Goal: Browse casually: Explore the website without a specific task or goal

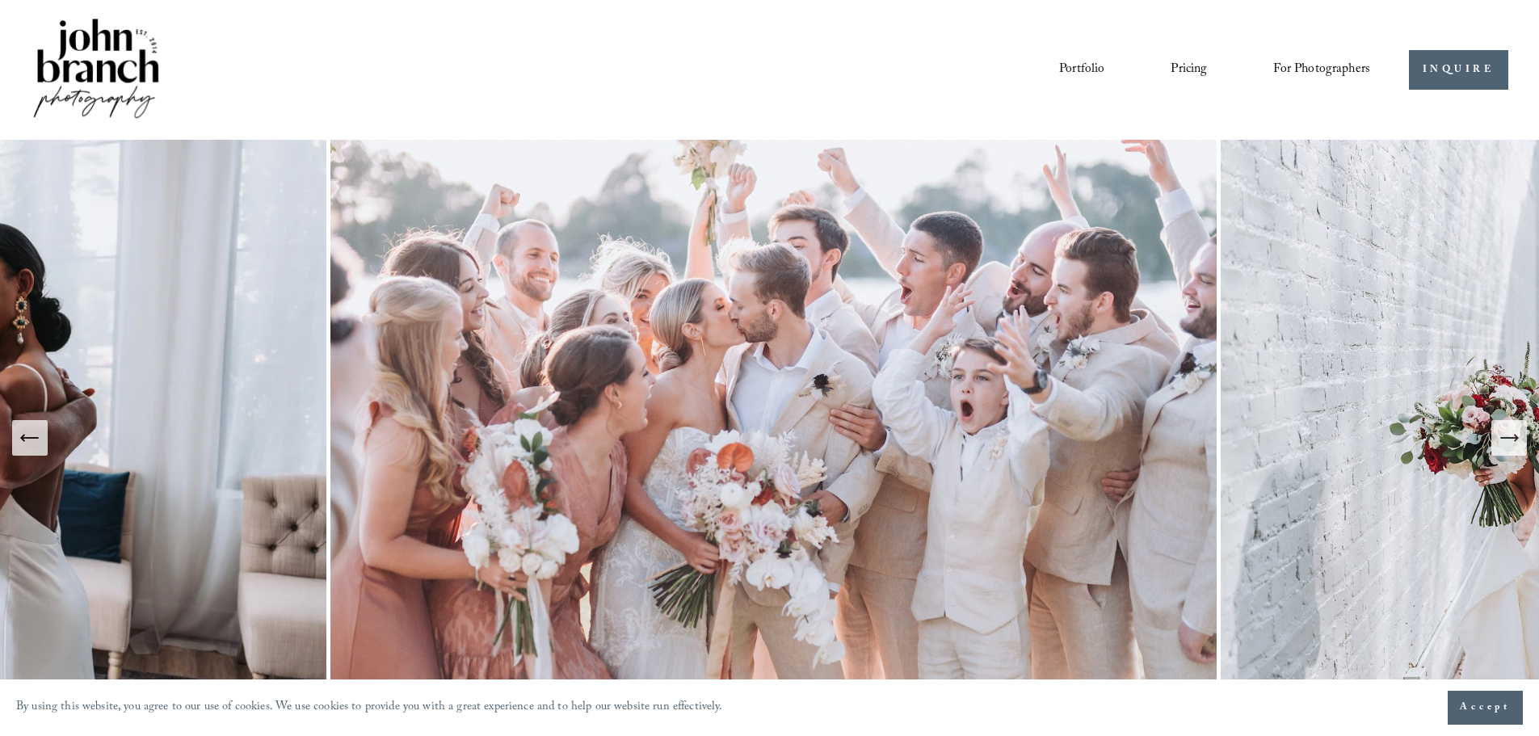
click at [1075, 71] on link "Portfolio" at bounding box center [1081, 69] width 45 height 27
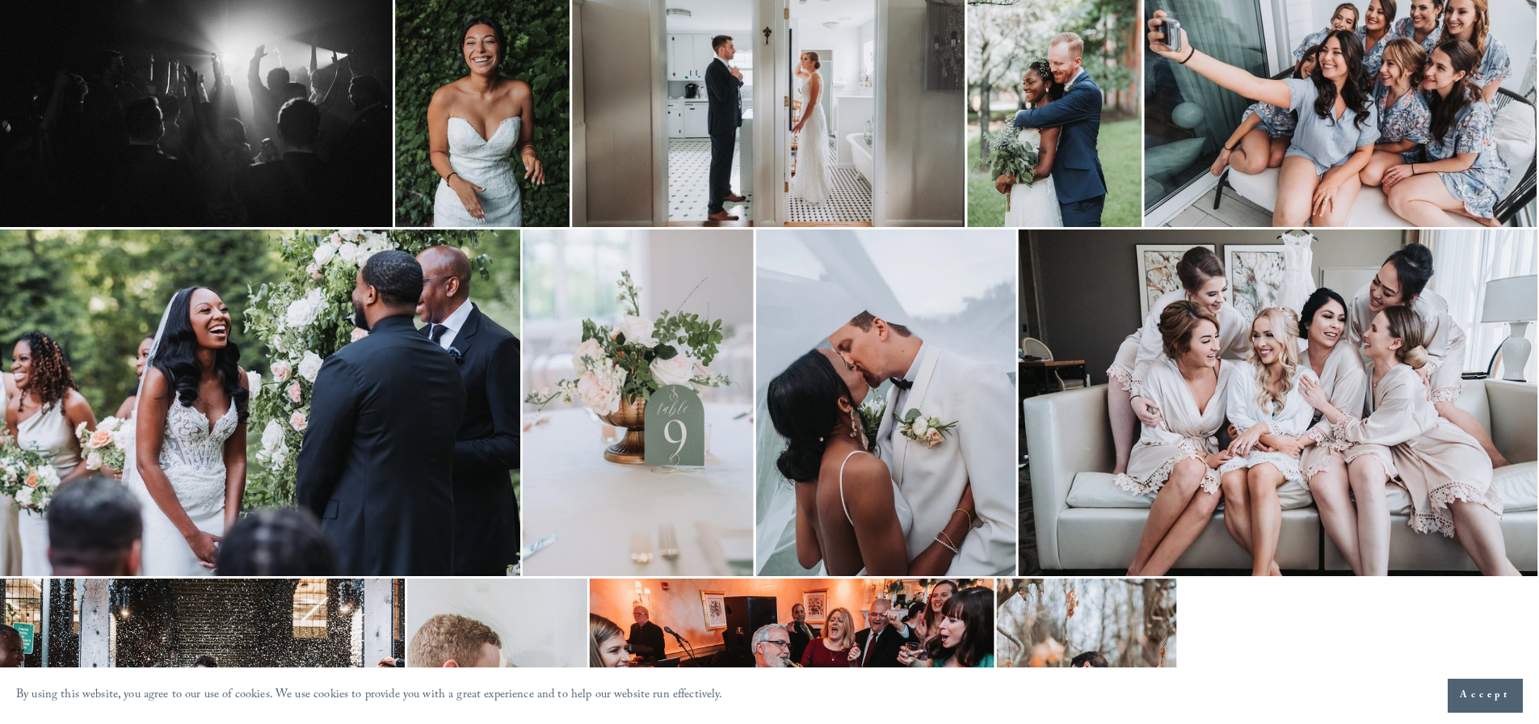
scroll to position [474, 0]
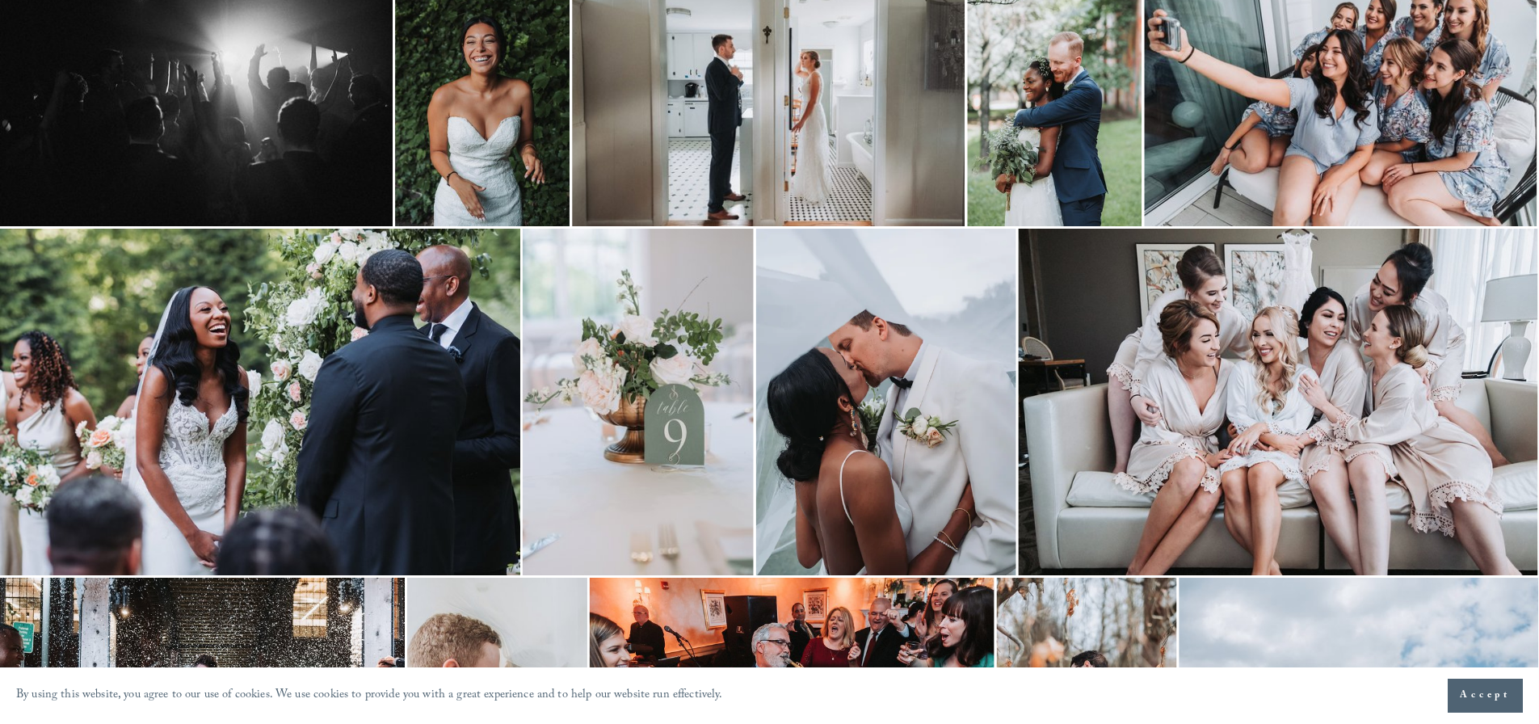
click at [881, 381] on img at bounding box center [886, 402] width 260 height 347
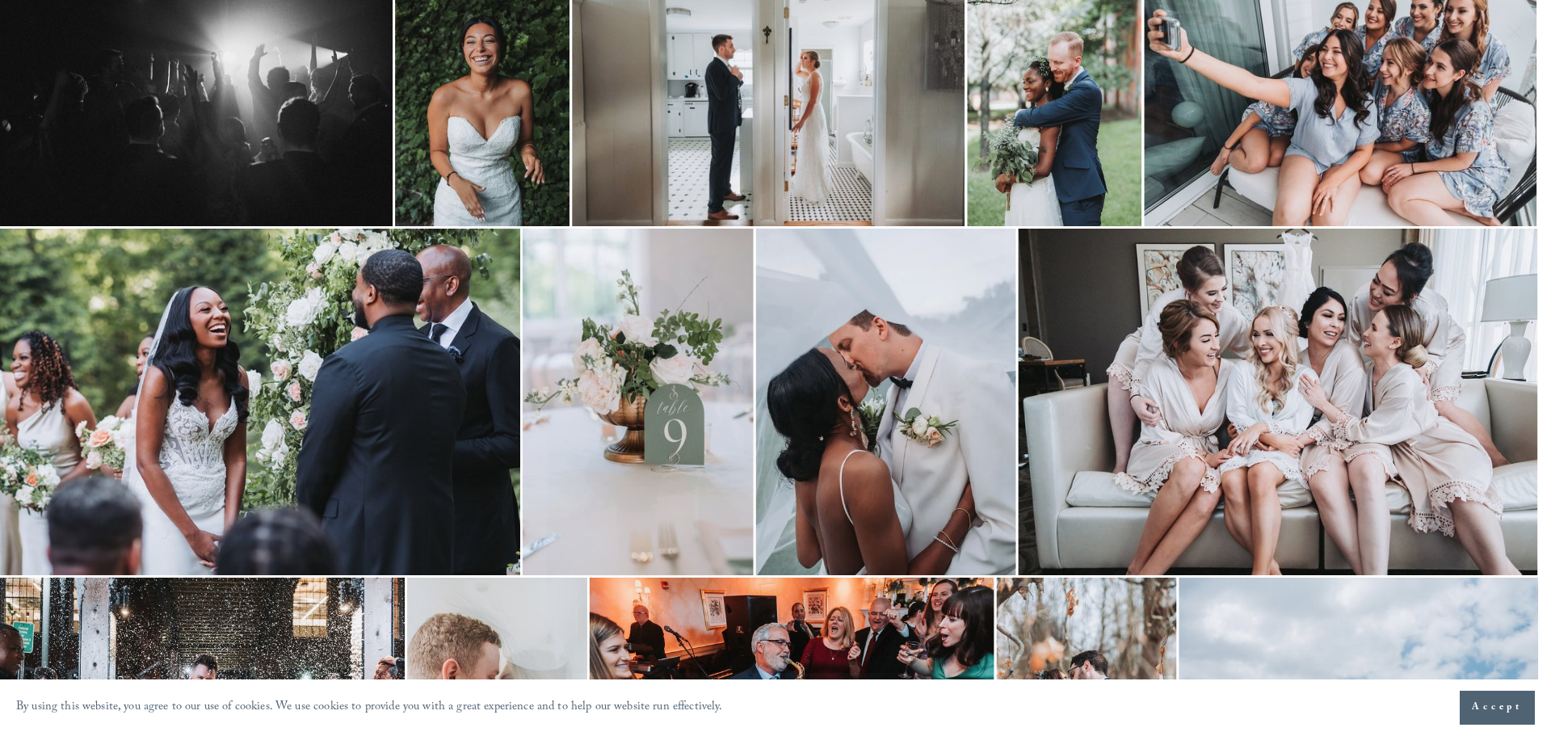
click at [881, 381] on div "Gallery" at bounding box center [1140, 368] width 729 height 611
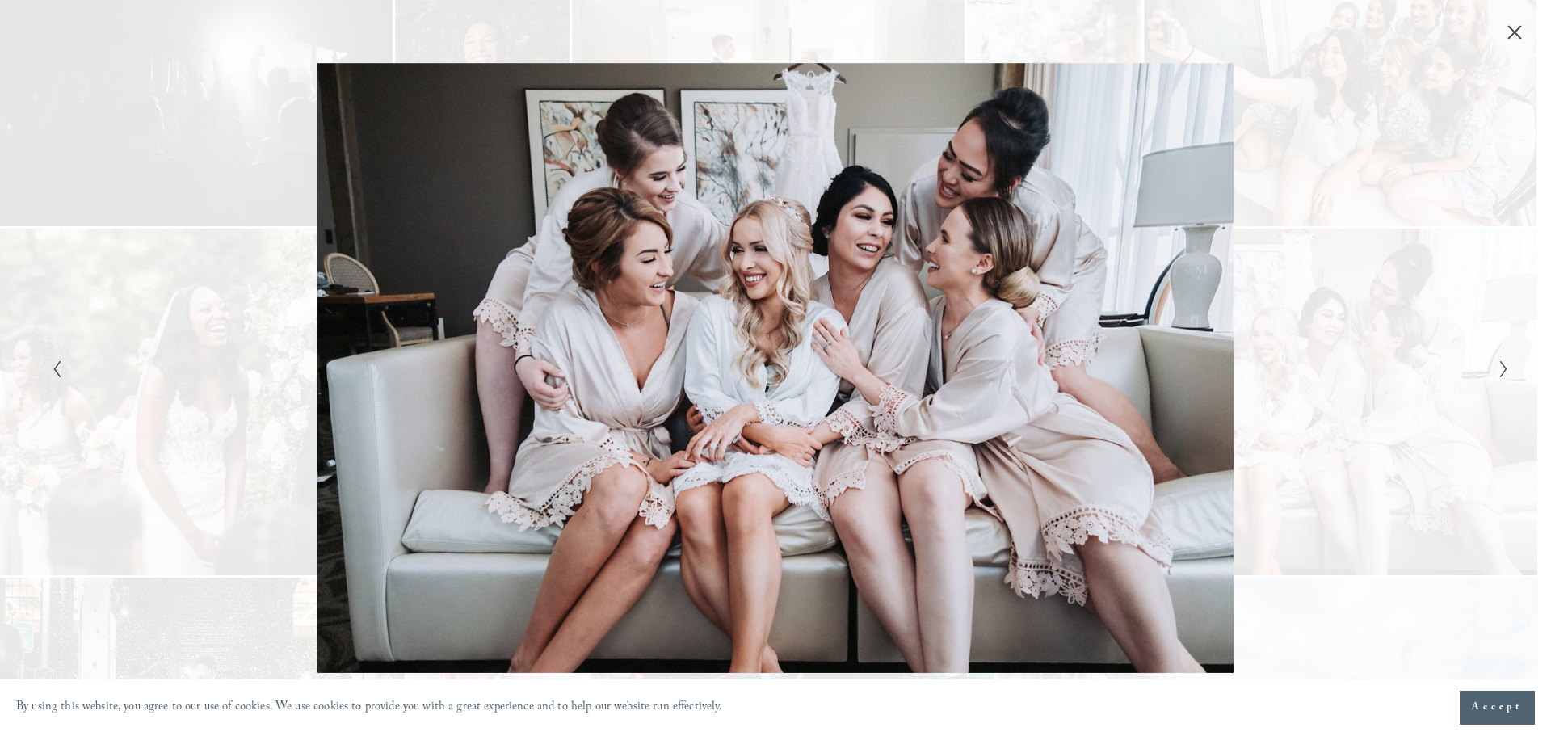
click at [944, 409] on div "Gallery" at bounding box center [1140, 368] width 729 height 611
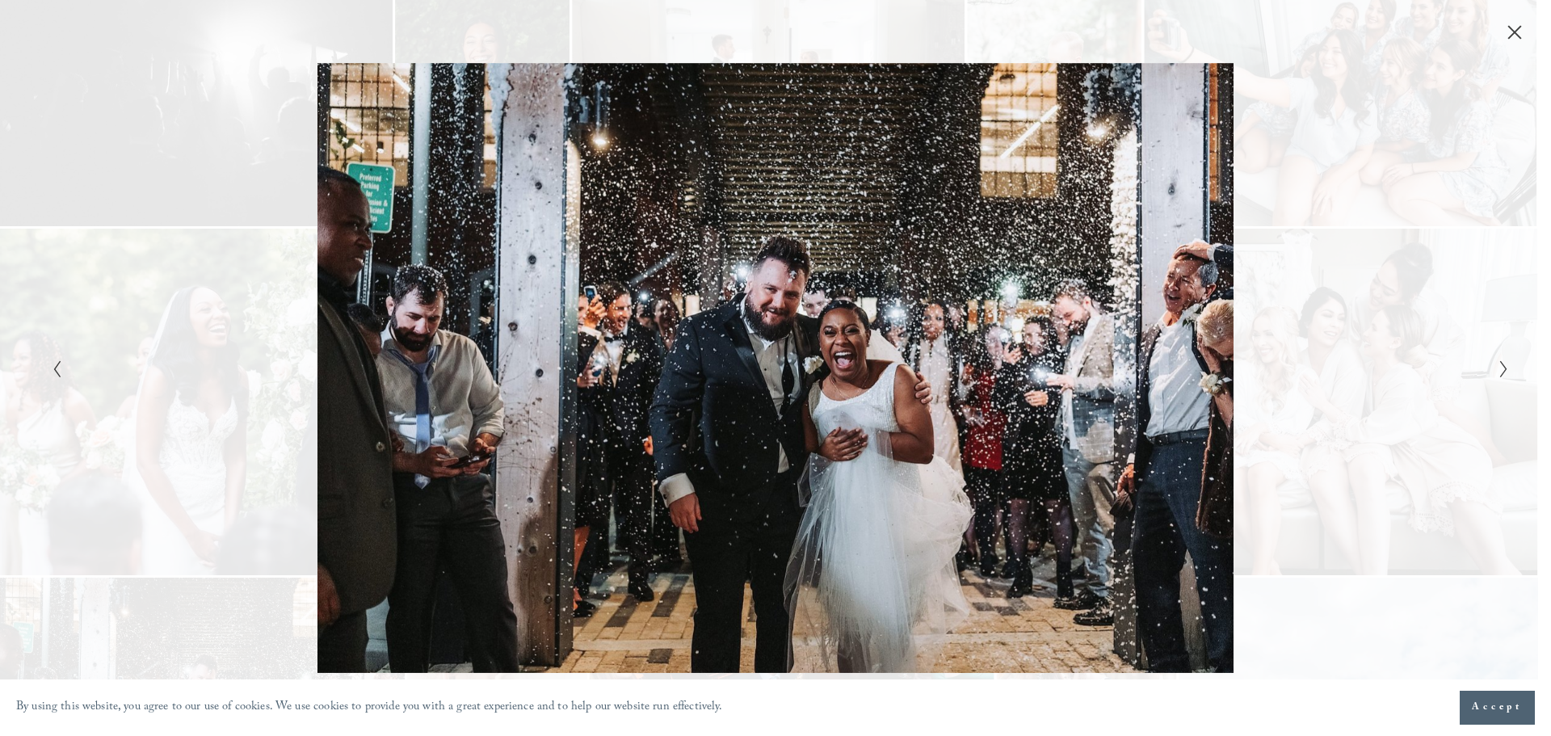
click at [944, 409] on div "Gallery" at bounding box center [1140, 368] width 729 height 611
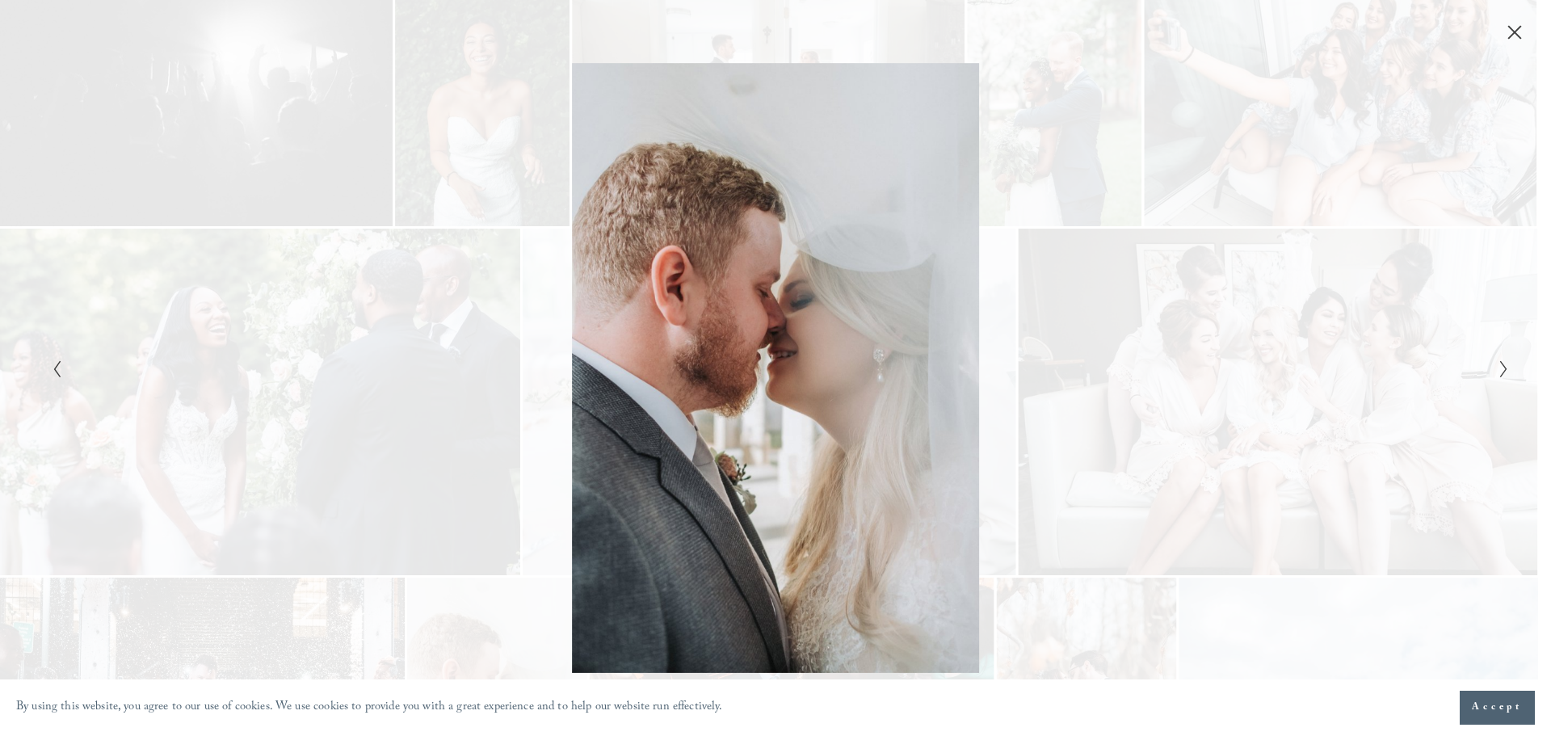
click at [944, 409] on div "Gallery" at bounding box center [1140, 368] width 729 height 611
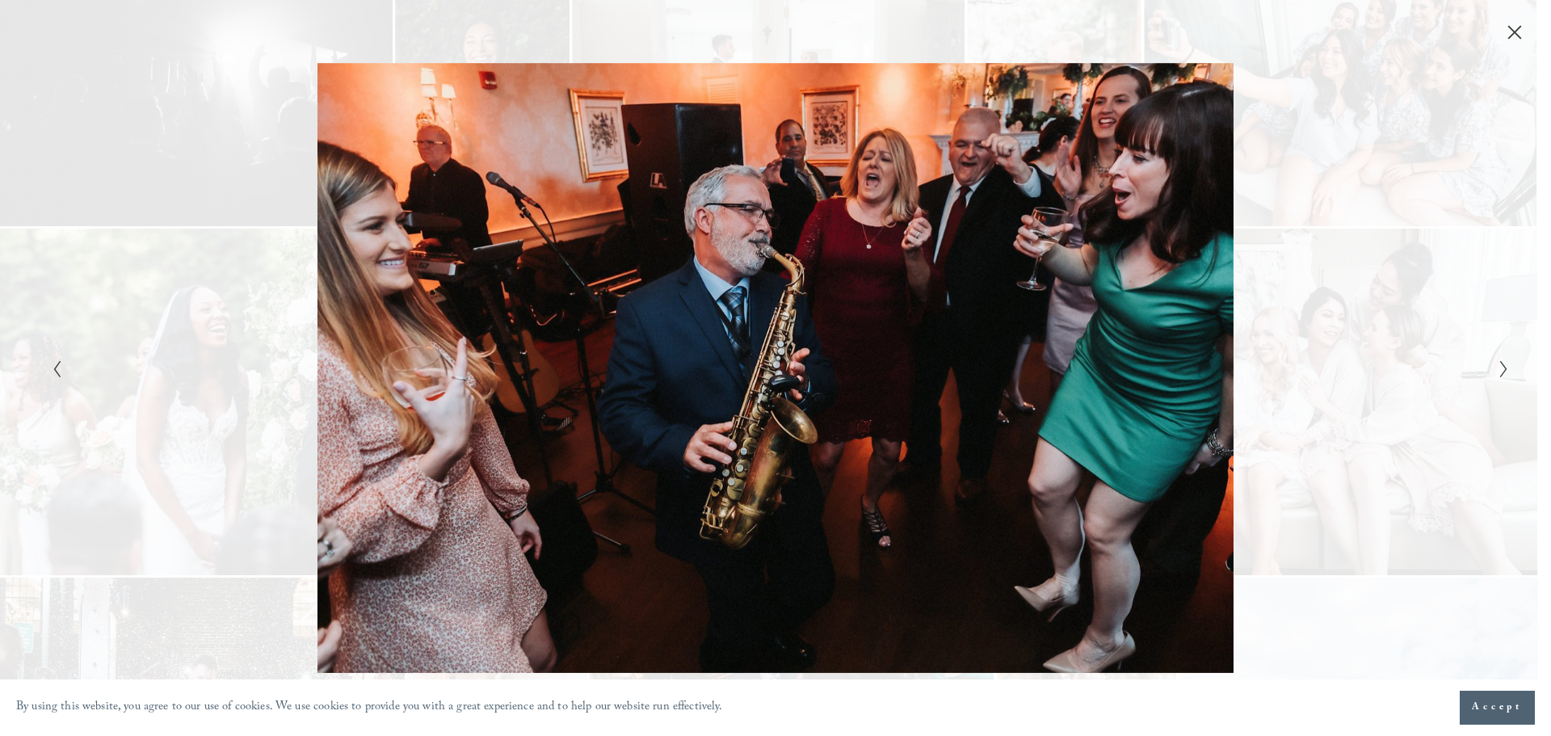
click at [944, 409] on div "Gallery" at bounding box center [1140, 368] width 729 height 611
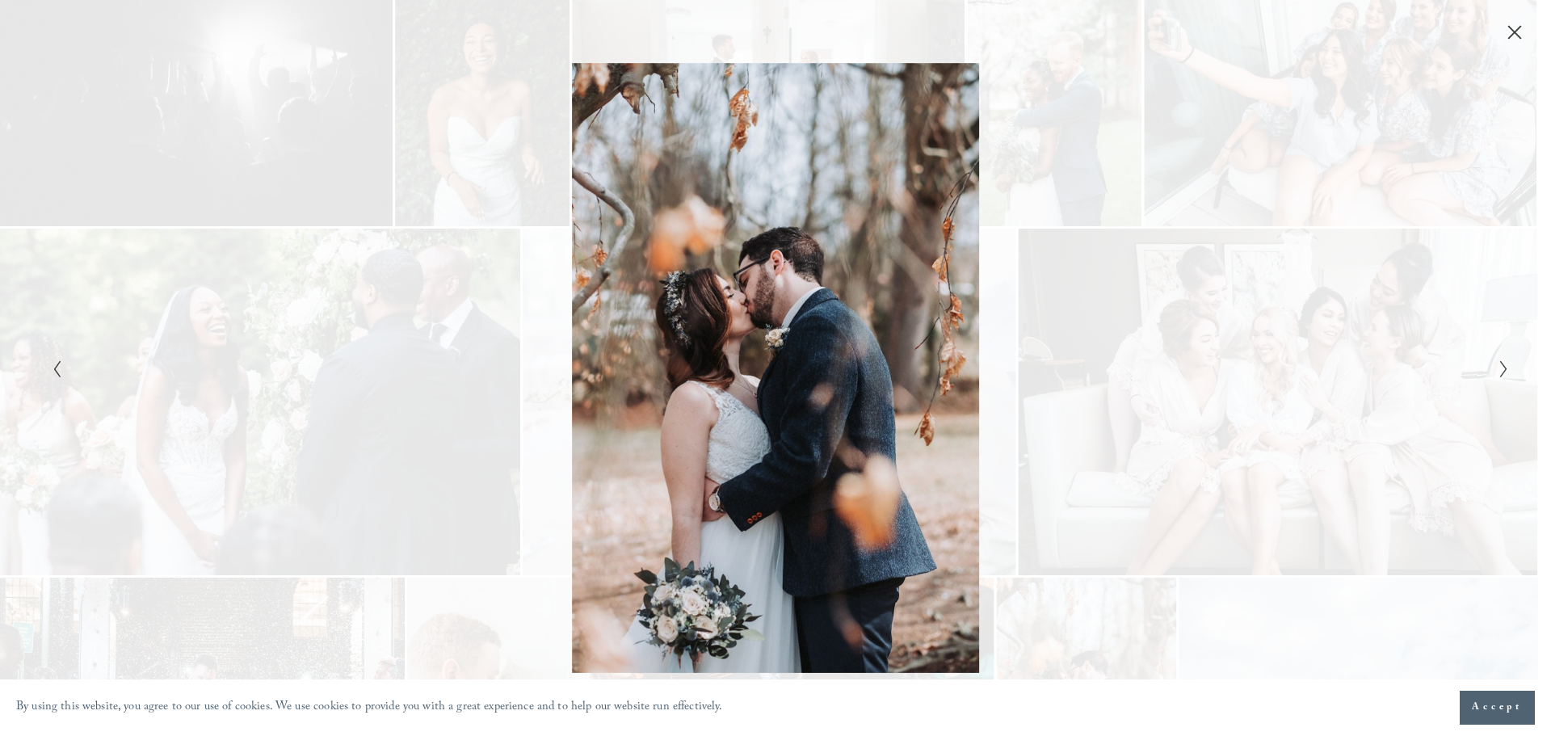
click at [443, 186] on div "Gallery" at bounding box center [411, 368] width 729 height 611
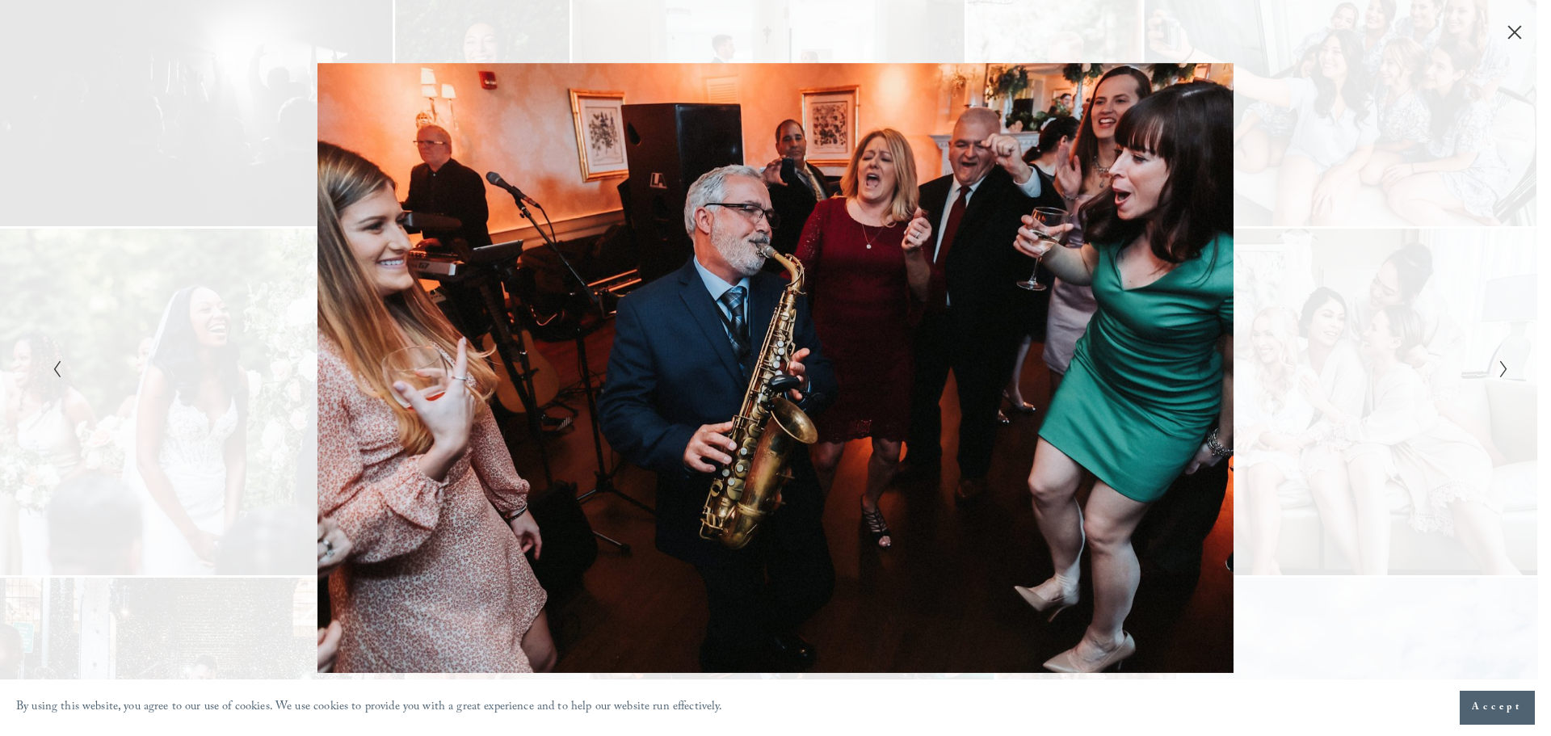
click at [1517, 31] on icon "Close" at bounding box center [1514, 32] width 13 height 13
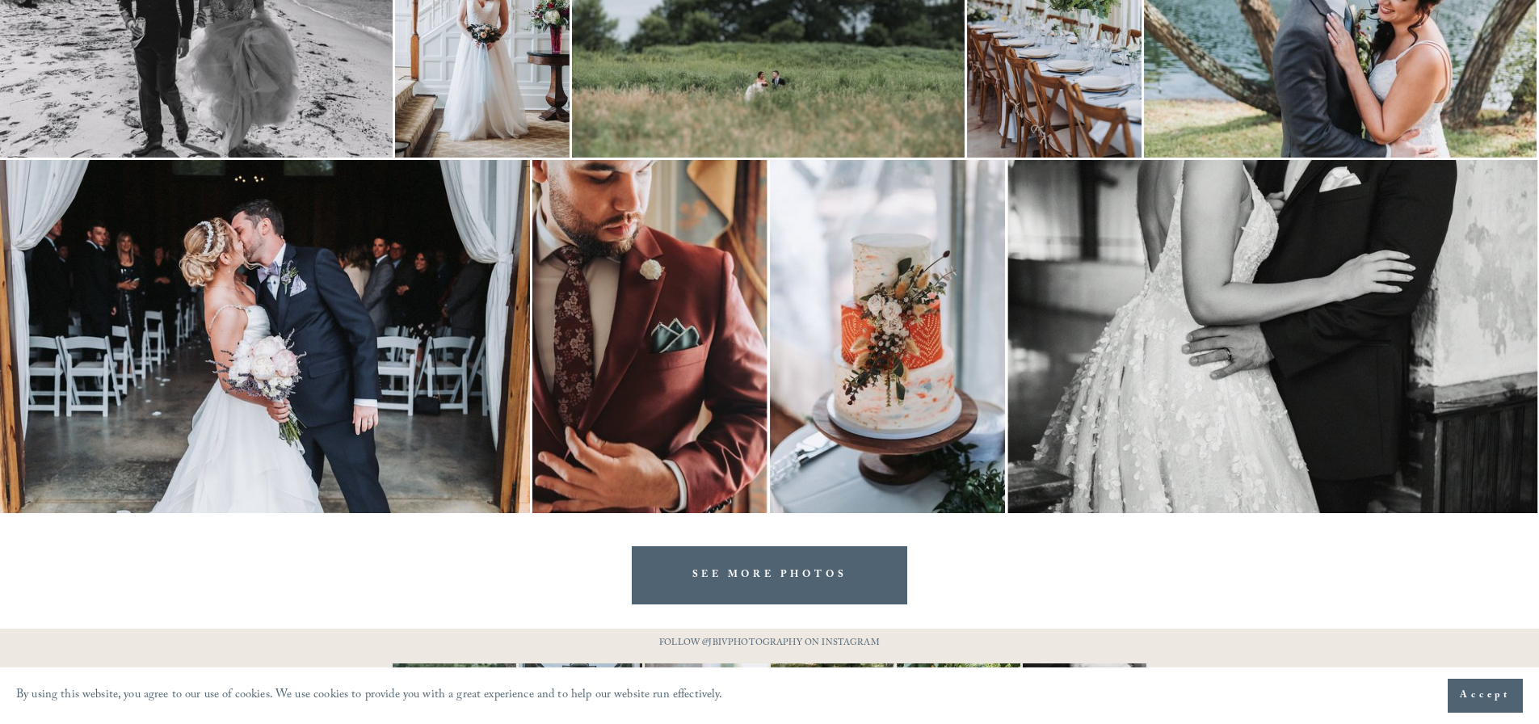
scroll to position [3271, 0]
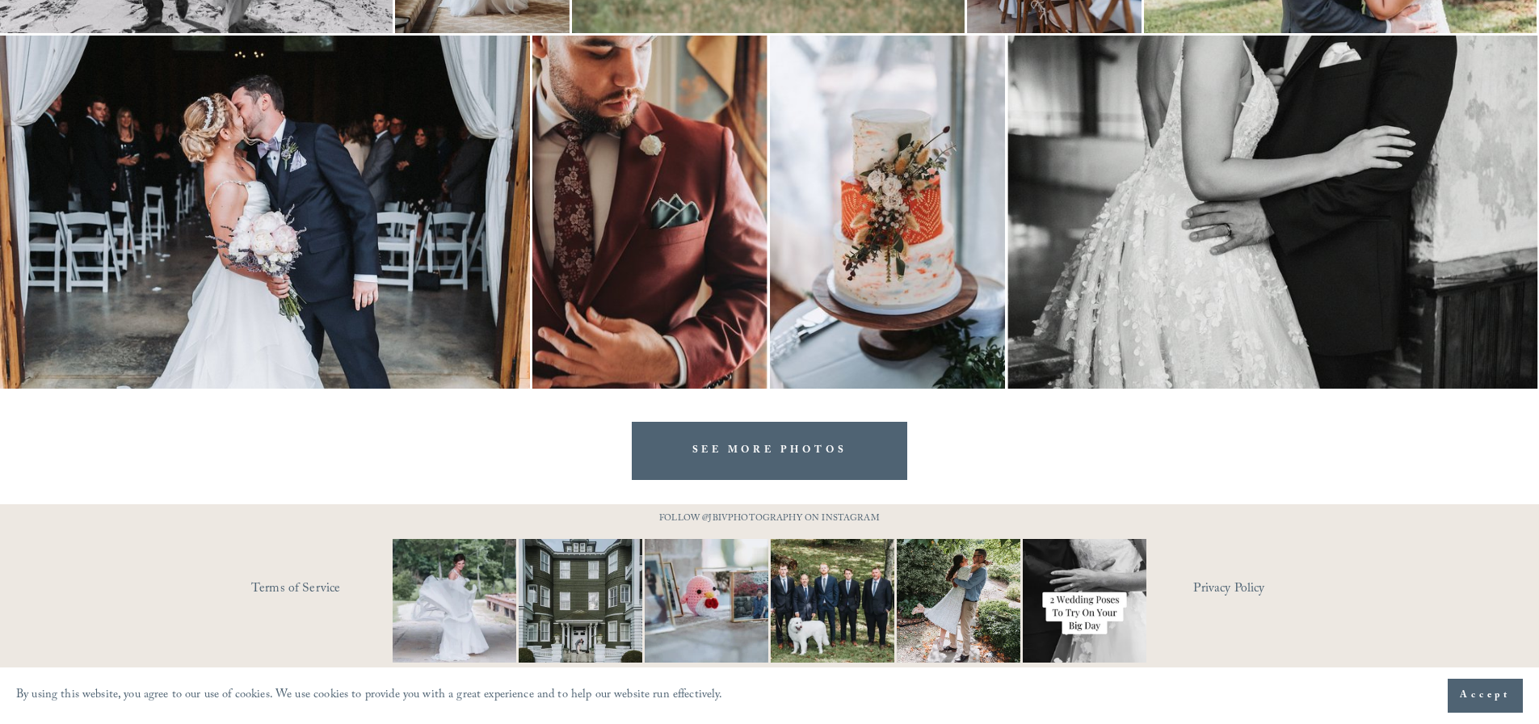
click at [807, 482] on div at bounding box center [769, 492] width 1539 height 24
click at [805, 459] on link "SEE MORE PHOTOS" at bounding box center [770, 450] width 276 height 57
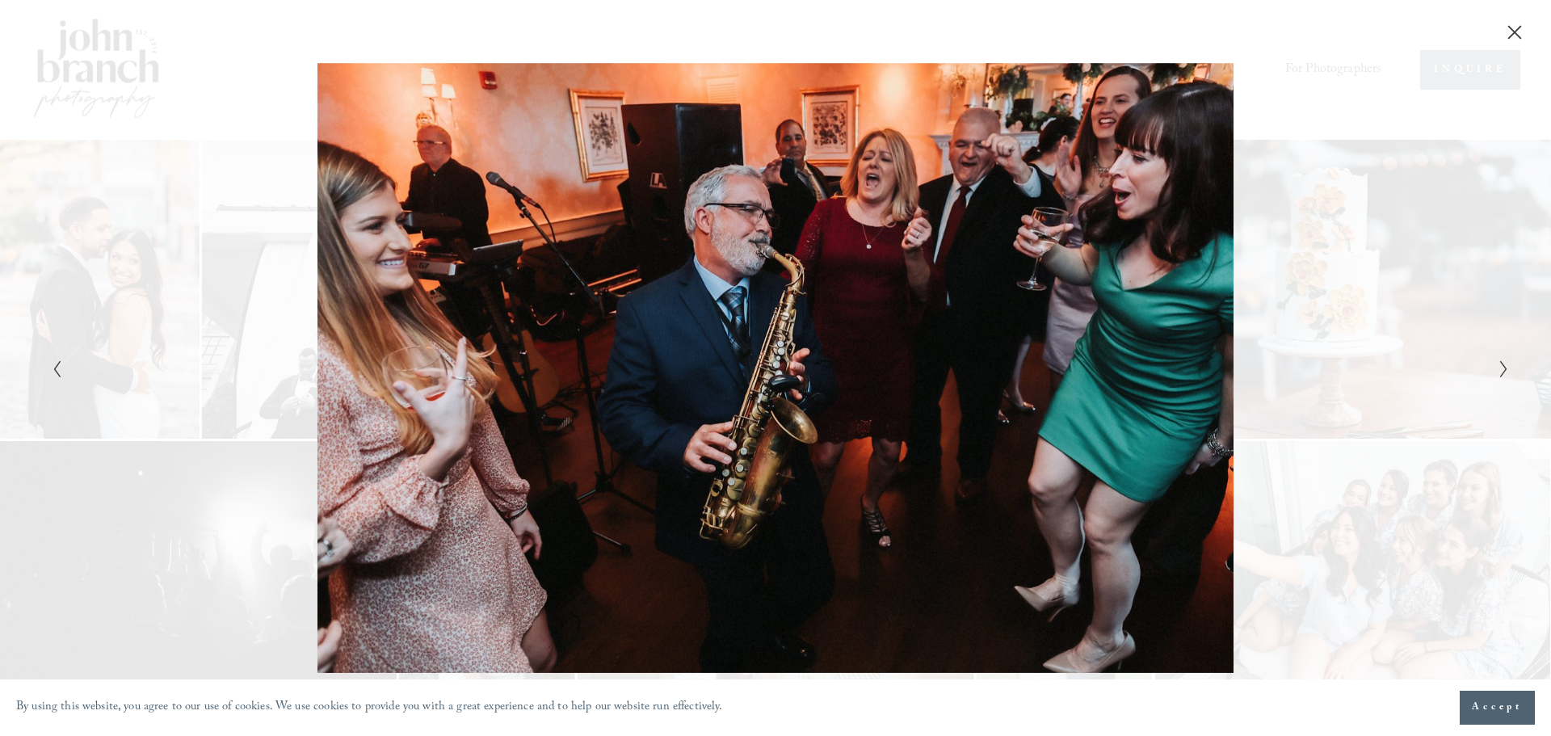
click at [1521, 36] on icon "Close" at bounding box center [1515, 32] width 16 height 16
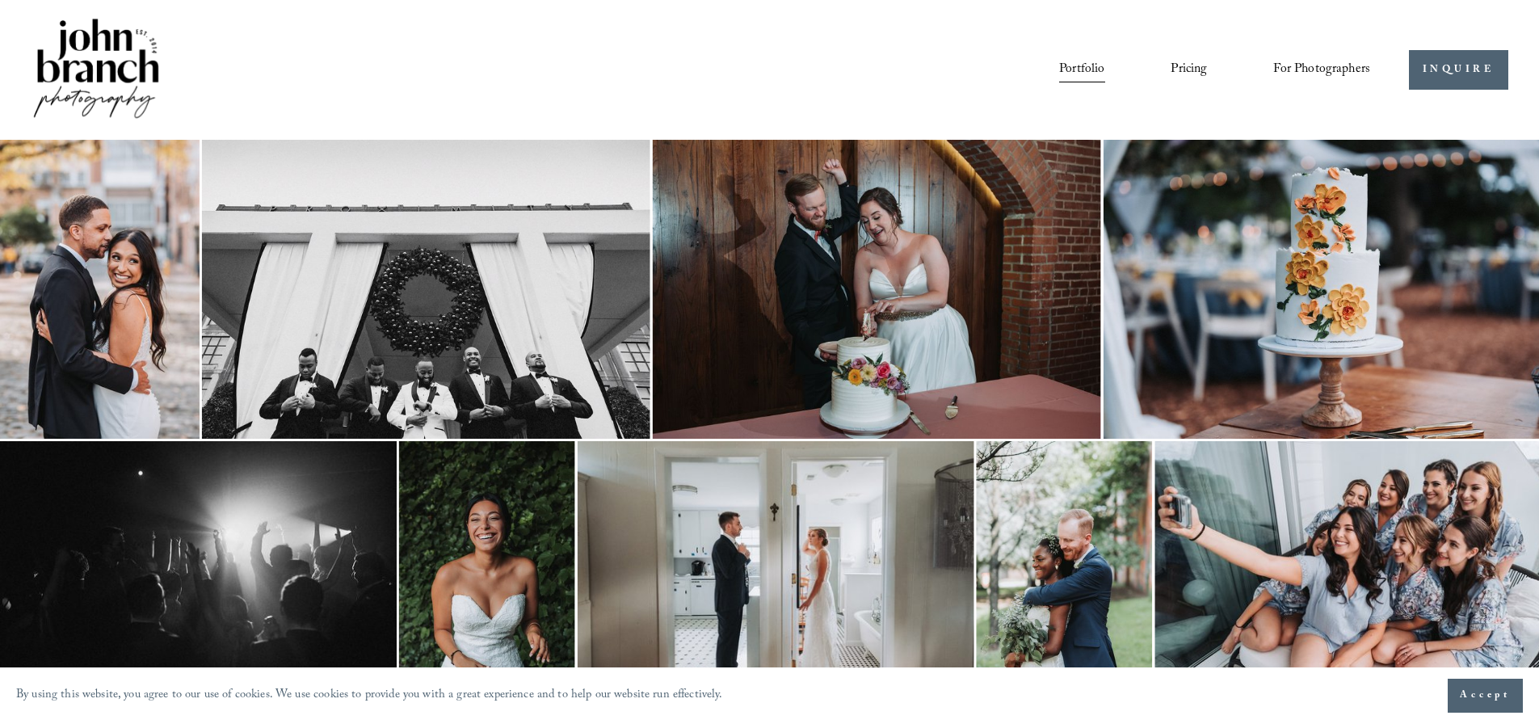
click at [1062, 71] on link "Portfolio" at bounding box center [1081, 69] width 45 height 27
